Goal: Check status: Check status

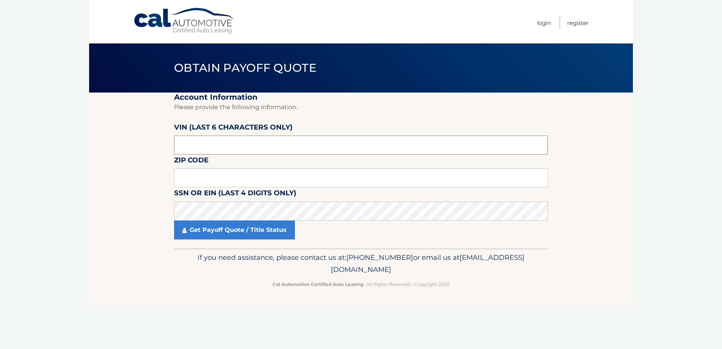
click at [257, 151] on input "text" at bounding box center [361, 145] width 374 height 19
click at [252, 174] on input "text" at bounding box center [361, 177] width 374 height 19
type input "19148"
click at [260, 153] on input "text" at bounding box center [361, 145] width 374 height 19
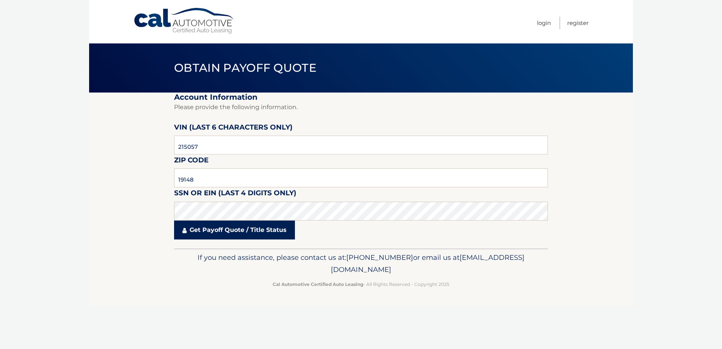
click at [238, 234] on link "Get Payoff Quote / Title Status" at bounding box center [234, 230] width 121 height 19
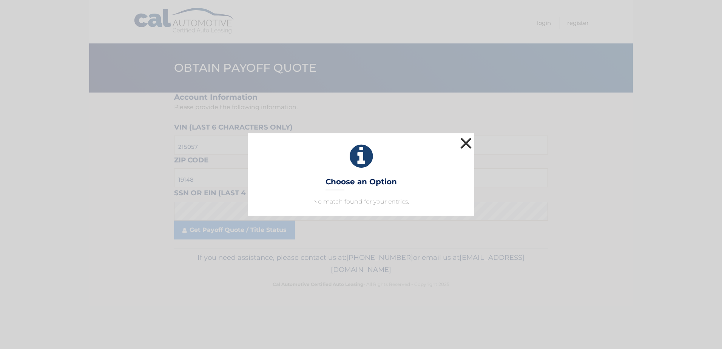
drag, startPoint x: 468, startPoint y: 141, endPoint x: 463, endPoint y: 143, distance: 4.8
click at [468, 141] on button "×" at bounding box center [465, 143] width 15 height 15
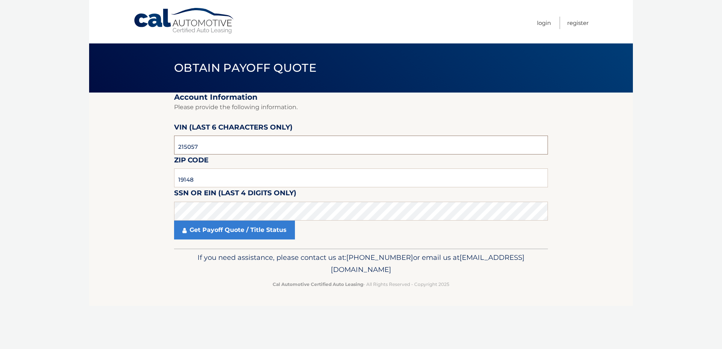
click at [187, 147] on input "215057" at bounding box center [361, 145] width 374 height 19
type input "216057"
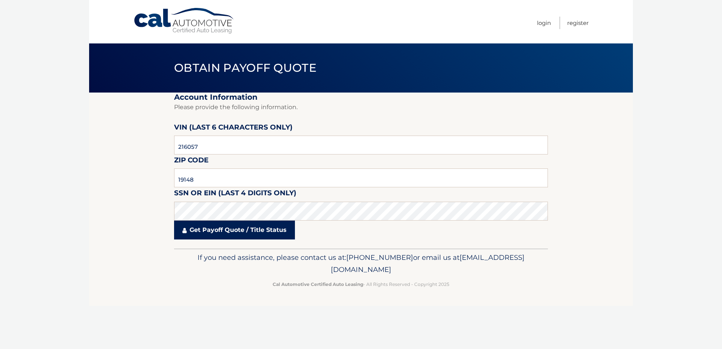
click at [238, 227] on link "Get Payoff Quote / Title Status" at bounding box center [234, 230] width 121 height 19
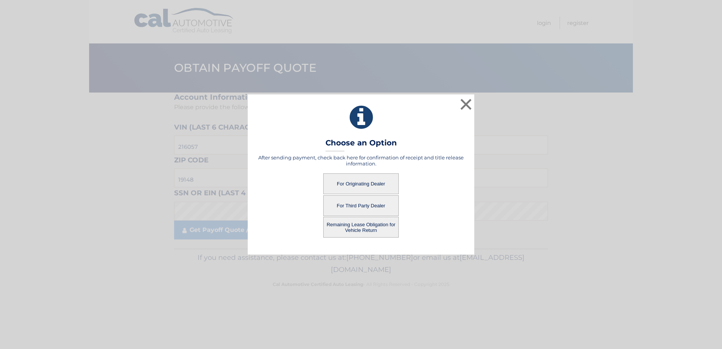
click at [371, 206] on button "For Third Party Dealer" at bounding box center [361, 205] width 76 height 21
click at [369, 205] on button "For Third Party Dealer" at bounding box center [361, 205] width 76 height 21
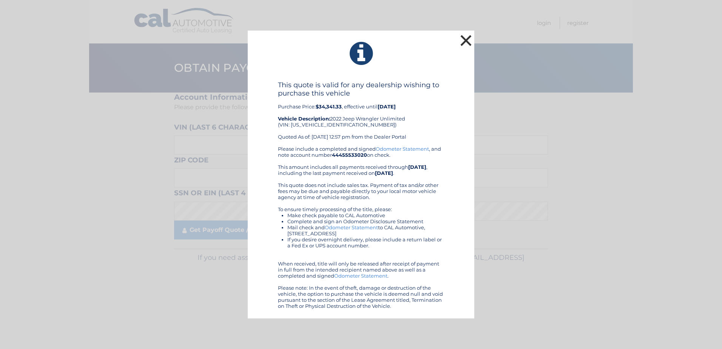
click at [469, 40] on button "×" at bounding box center [465, 40] width 15 height 15
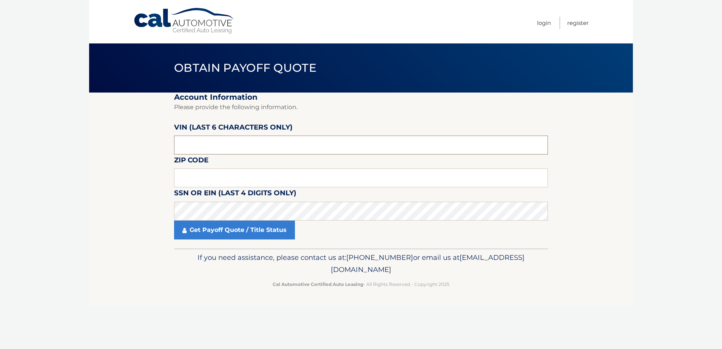
click at [224, 146] on input "text" at bounding box center [361, 145] width 374 height 19
type input "216057"
click at [238, 182] on input "text" at bounding box center [361, 177] width 374 height 19
type input "19148"
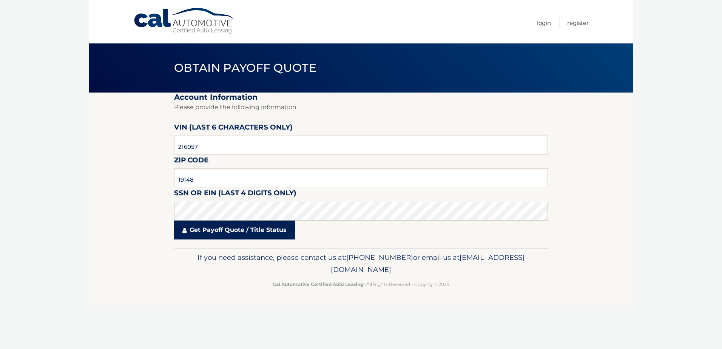
click at [225, 232] on link "Get Payoff Quote / Title Status" at bounding box center [234, 230] width 121 height 19
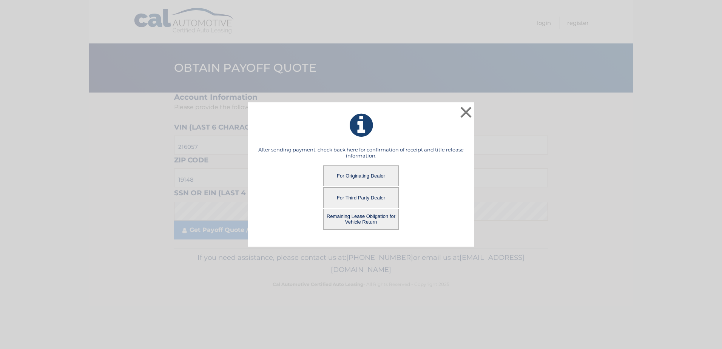
click at [367, 214] on button "Remaining Lease Obligation for Vehicle Return" at bounding box center [361, 219] width 76 height 21
click at [367, 216] on button "Remaining Lease Obligation for Vehicle Return" at bounding box center [361, 219] width 76 height 21
